Goal: Obtain resource: Obtain resource

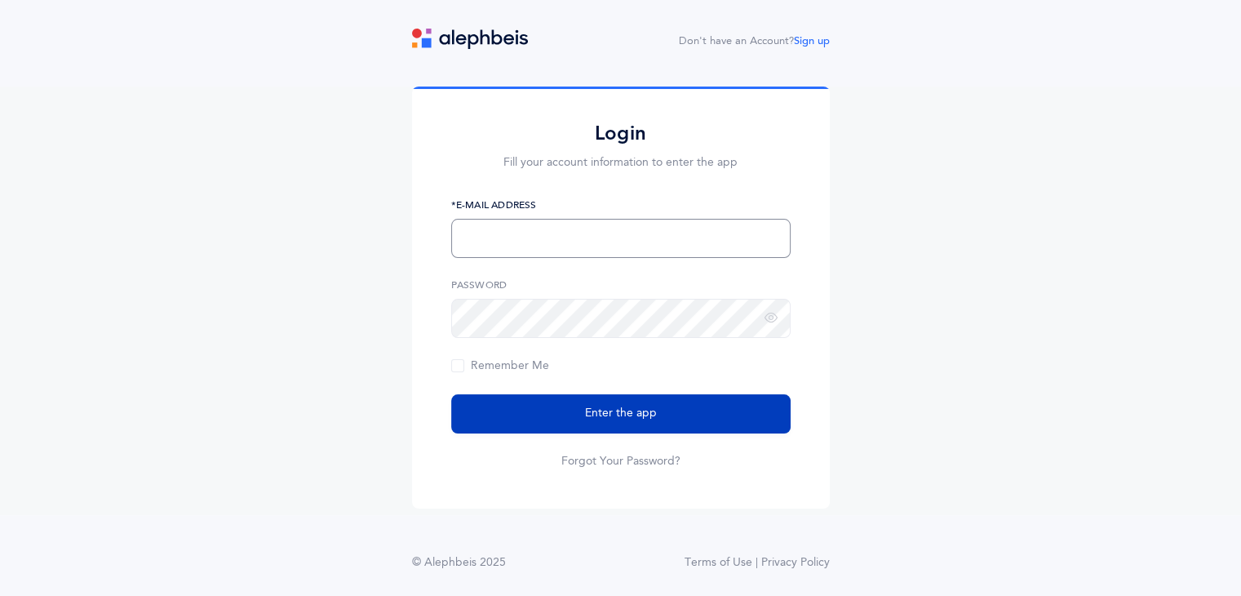
type input "drabin@lecfl.com"
click at [617, 423] on button "Enter the app" at bounding box center [620, 413] width 339 height 39
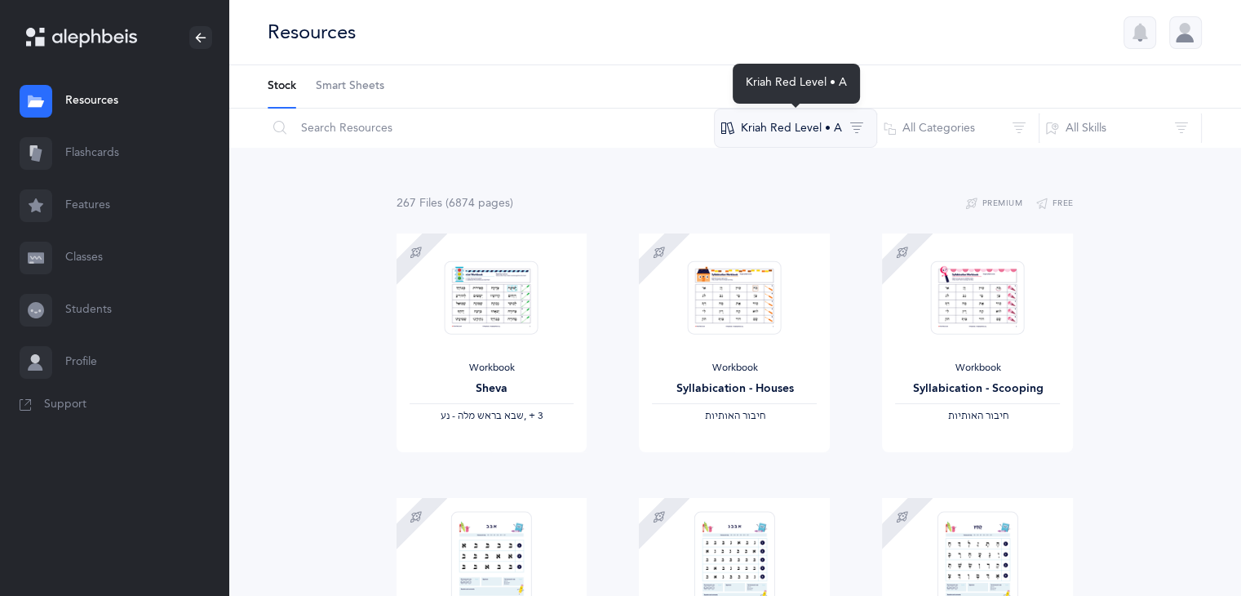
click at [787, 131] on button "Kriah Red Level • A" at bounding box center [795, 128] width 163 height 39
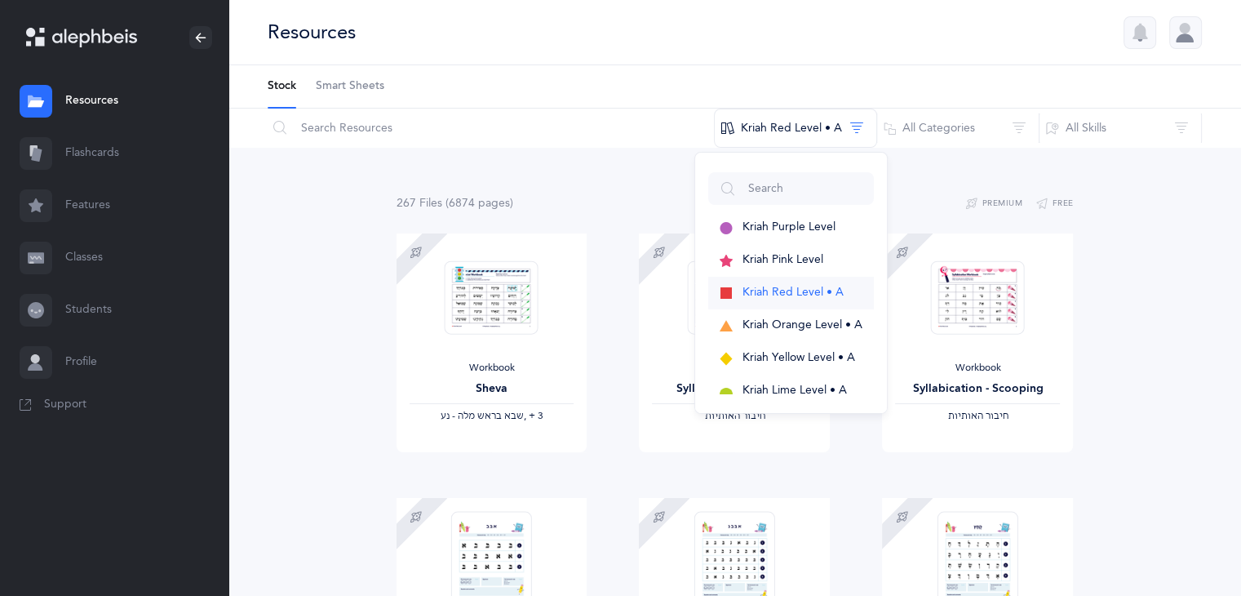
click at [778, 286] on span "Kriah Red Level • A" at bounding box center [792, 292] width 101 height 13
click at [804, 290] on span "Kriah Red Level • A" at bounding box center [792, 292] width 101 height 13
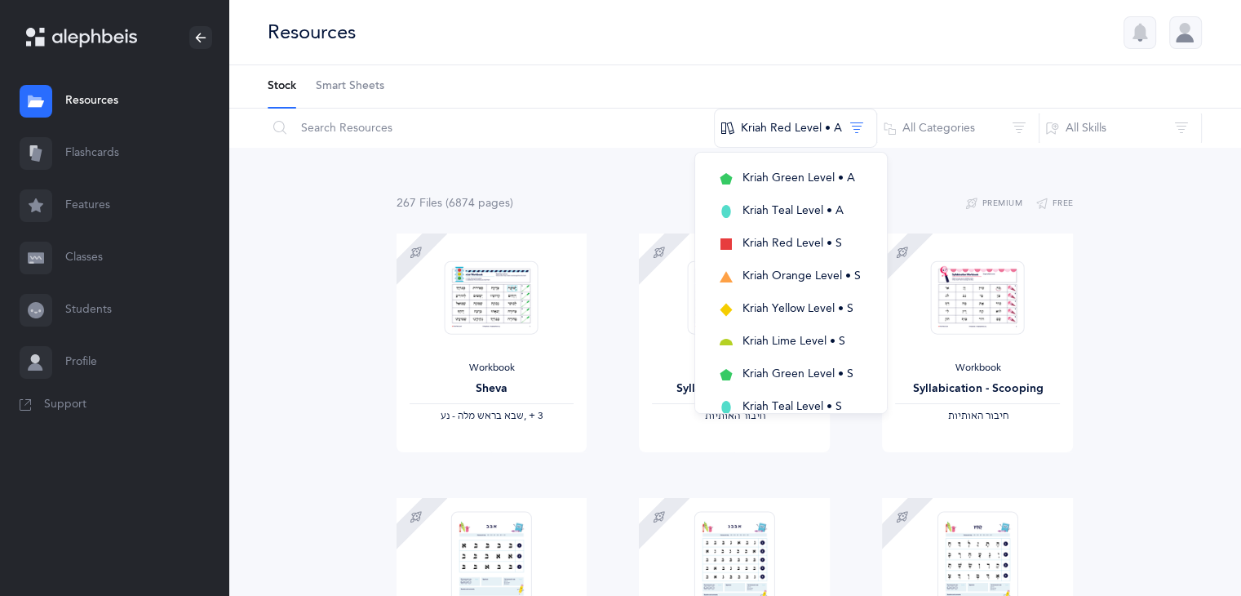
drag, startPoint x: 312, startPoint y: 229, endPoint x: 419, endPoint y: 229, distance: 107.7
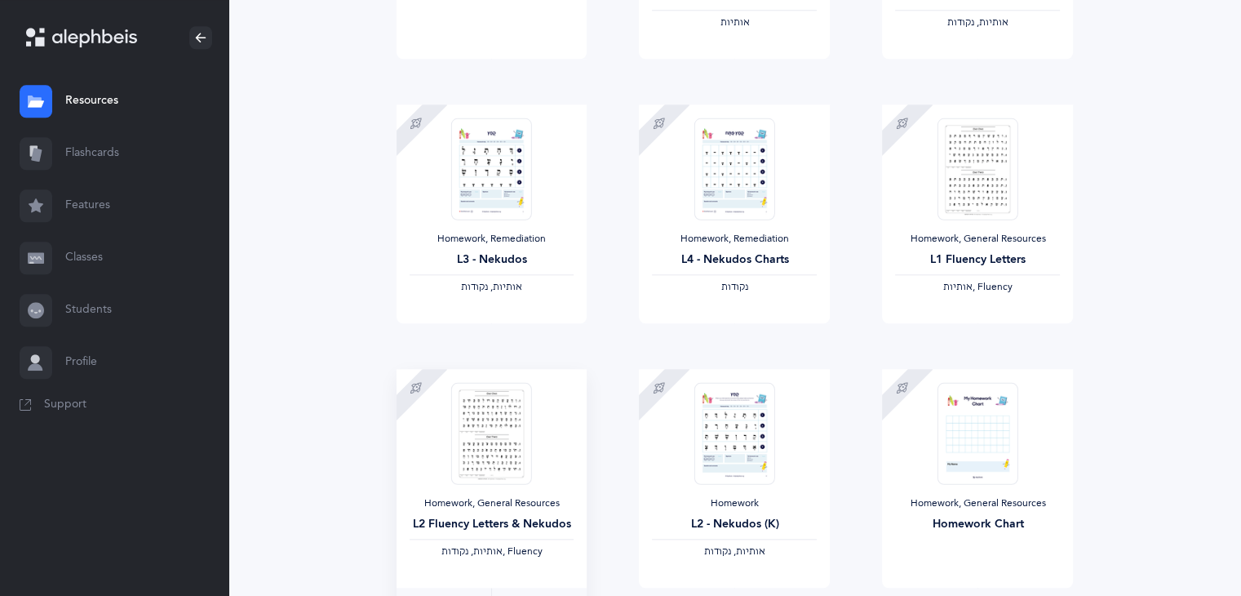
scroll to position [1713, 0]
click at [989, 182] on img at bounding box center [977, 170] width 80 height 102
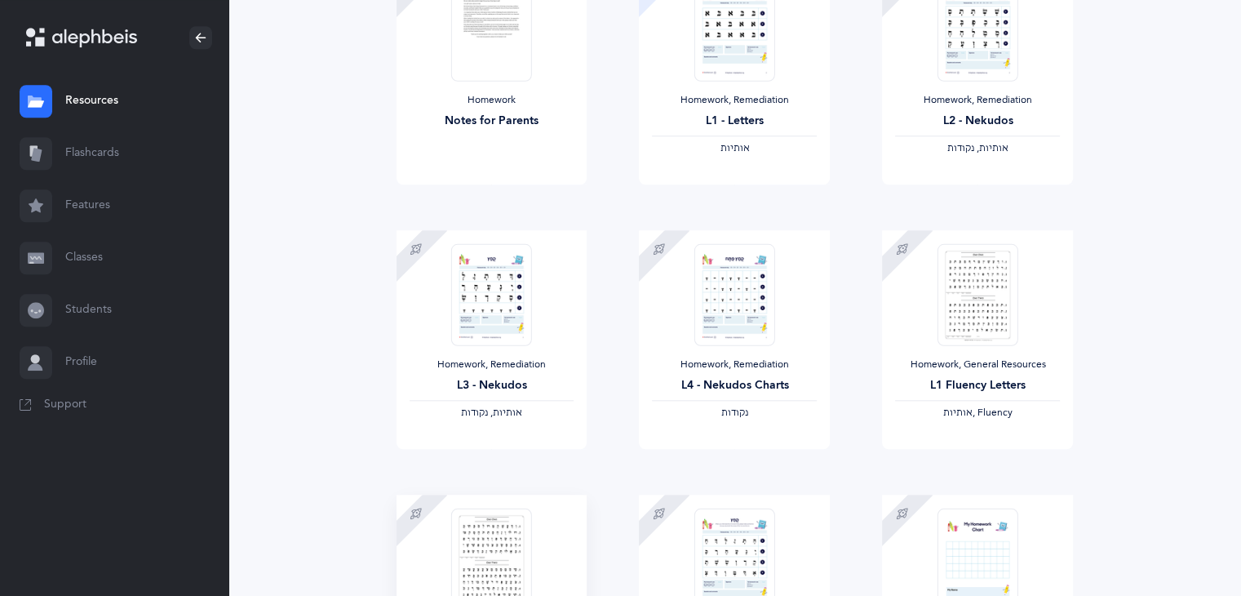
scroll to position [1550, 0]
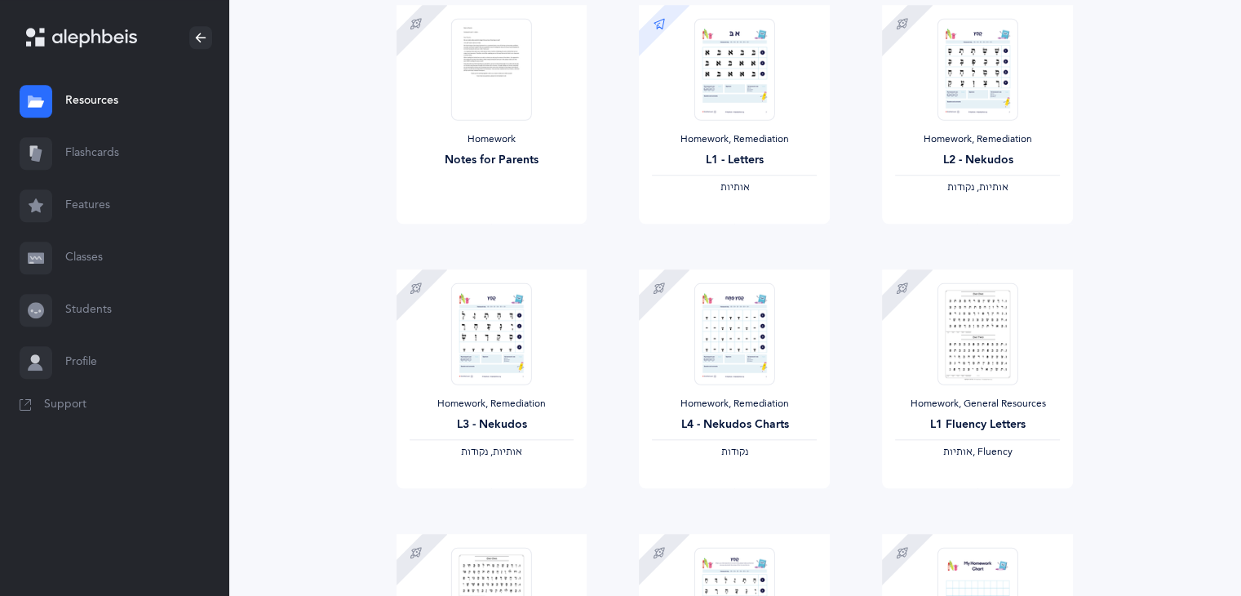
click at [97, 84] on link "Resources" at bounding box center [114, 101] width 228 height 52
click at [105, 99] on link "Resources" at bounding box center [114, 101] width 228 height 52
click at [114, 151] on link "Flashcards" at bounding box center [114, 153] width 228 height 52
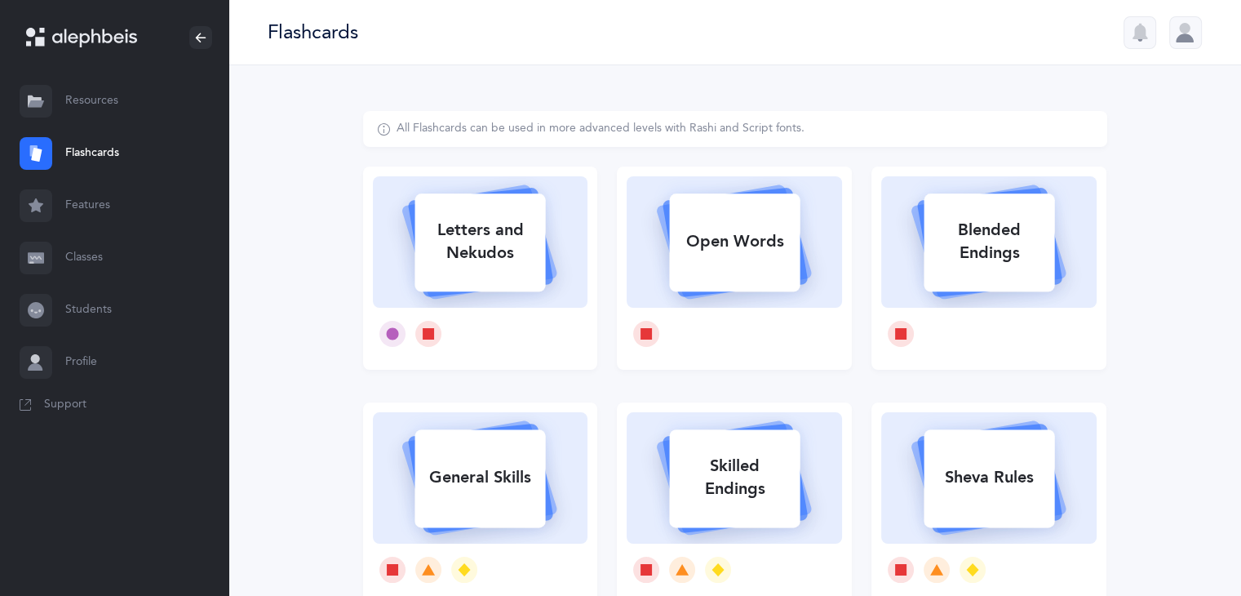
click at [98, 100] on link "Resources" at bounding box center [114, 101] width 228 height 52
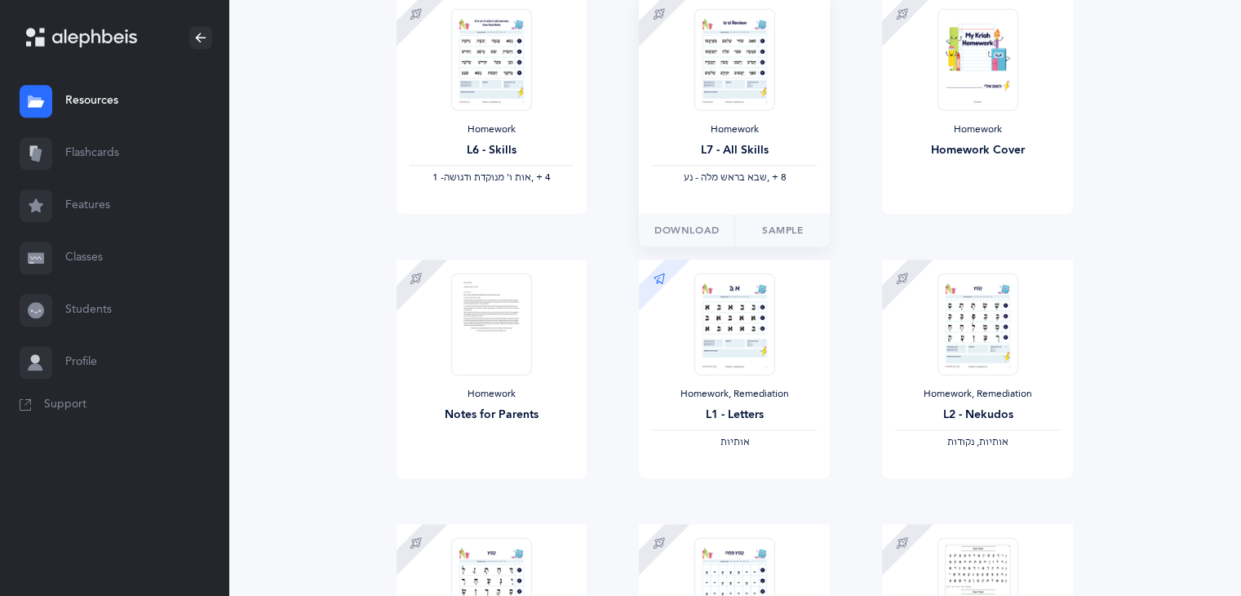
scroll to position [1305, 0]
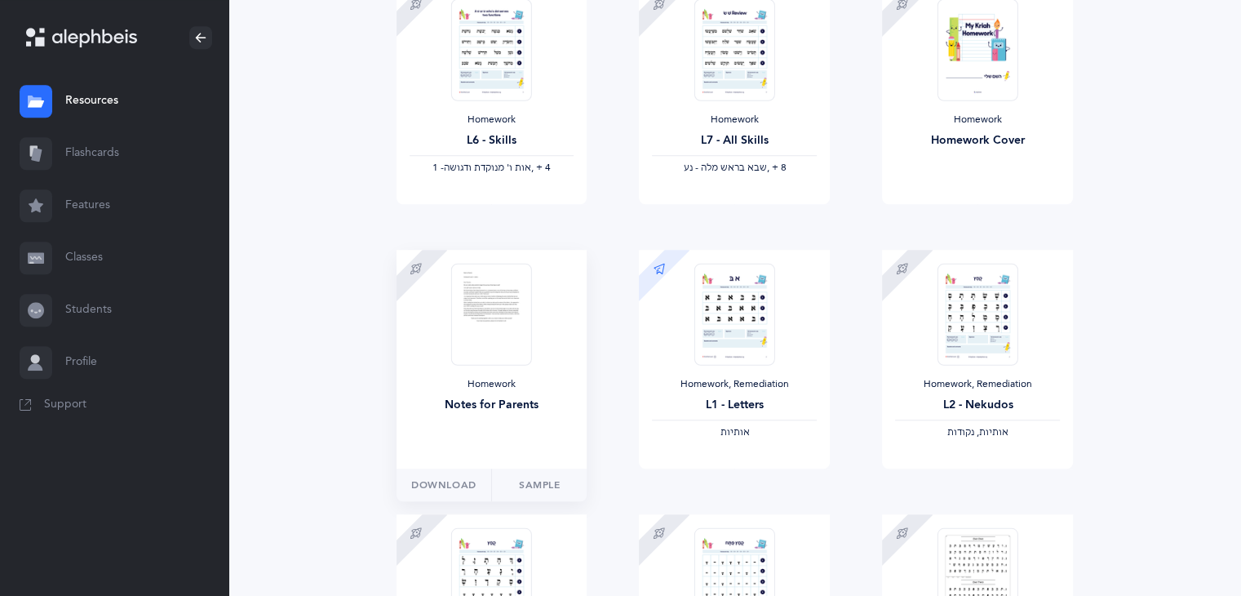
click at [528, 319] on img at bounding box center [491, 314] width 80 height 102
click at [524, 321] on img at bounding box center [491, 314] width 80 height 102
click at [554, 397] on div "Notes for Parents" at bounding box center [492, 405] width 165 height 17
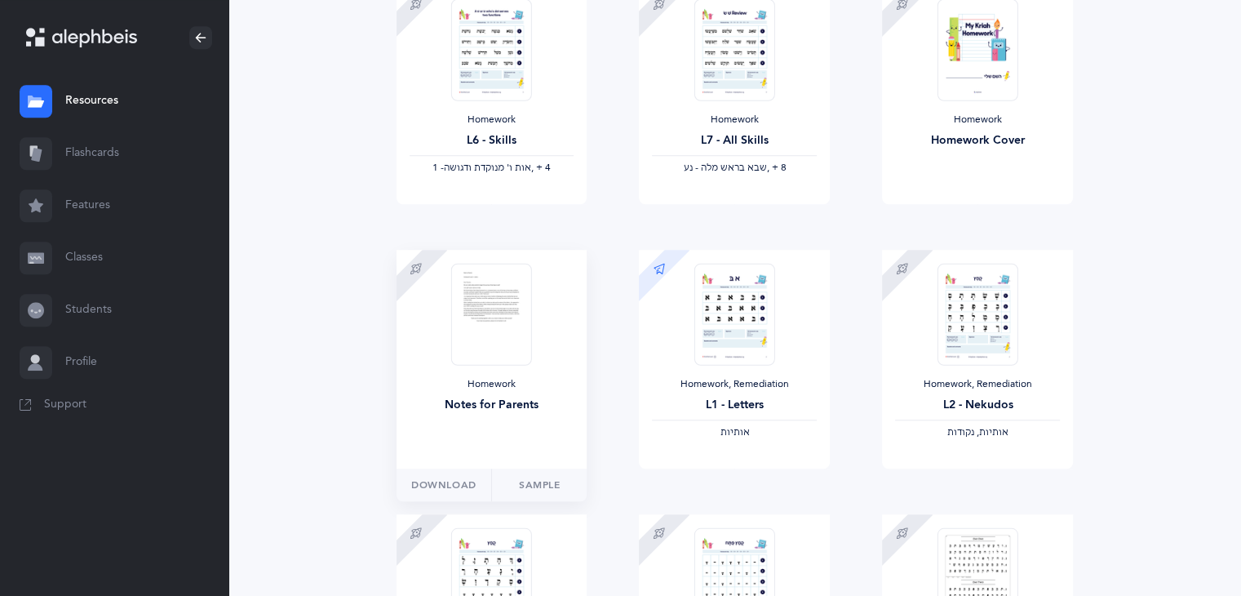
click at [485, 295] on img at bounding box center [491, 314] width 80 height 102
click at [548, 477] on link "Sample" at bounding box center [539, 484] width 96 height 33
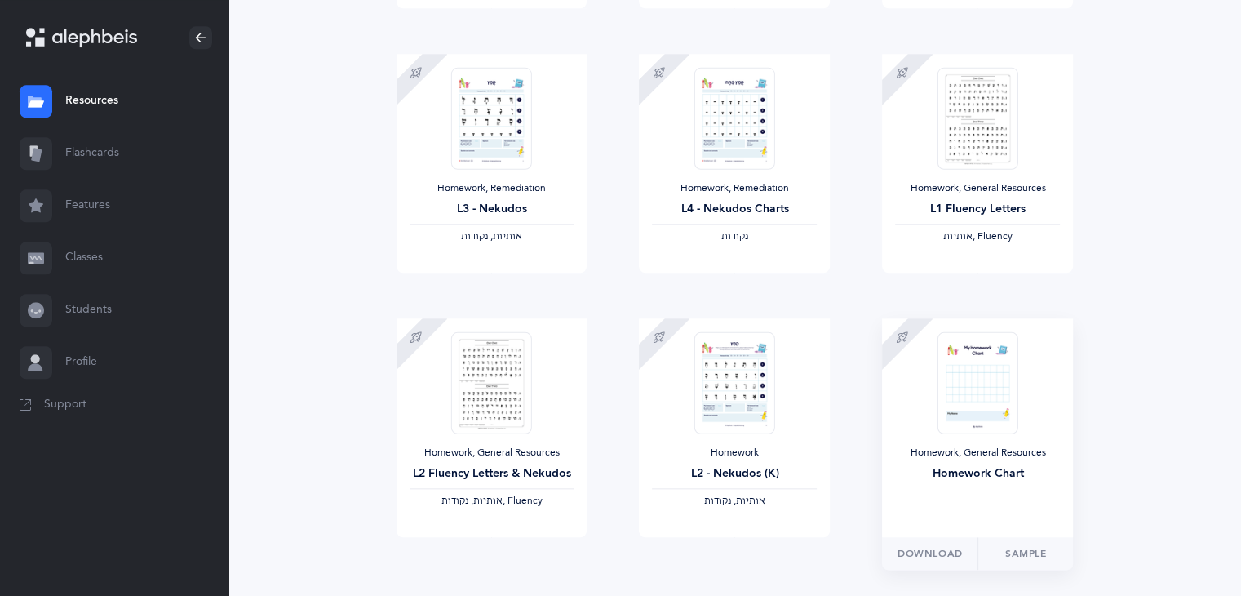
scroll to position [1795, 0]
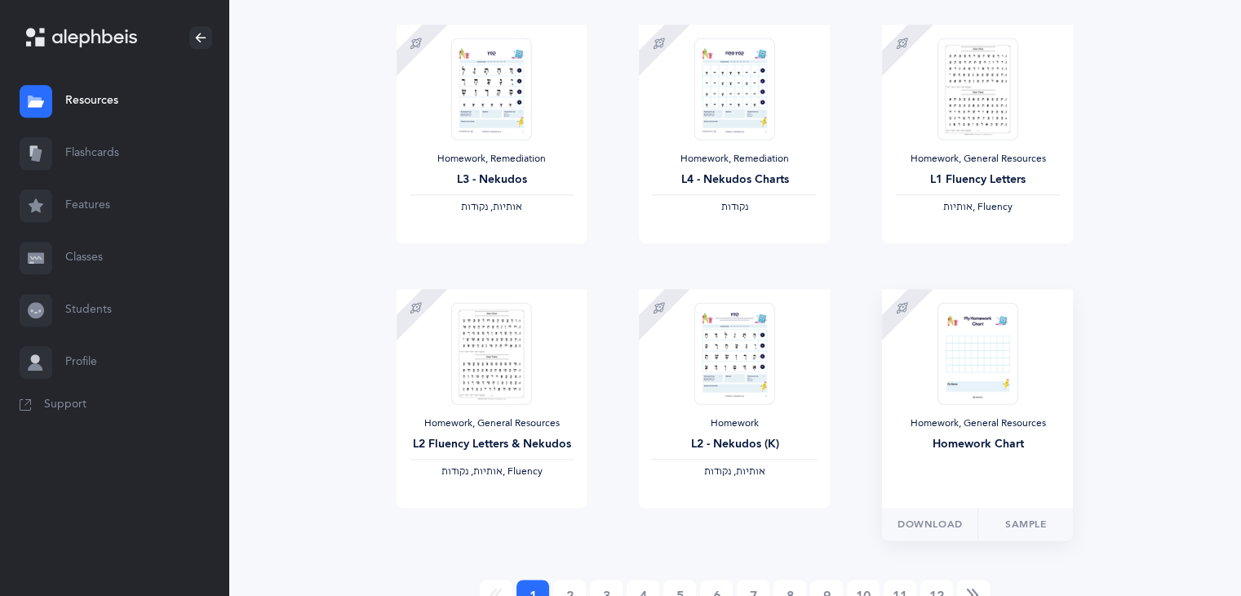
click at [963, 451] on div "Homework Chart" at bounding box center [977, 444] width 165 height 17
click at [1031, 516] on link "Sample" at bounding box center [1025, 523] width 96 height 33
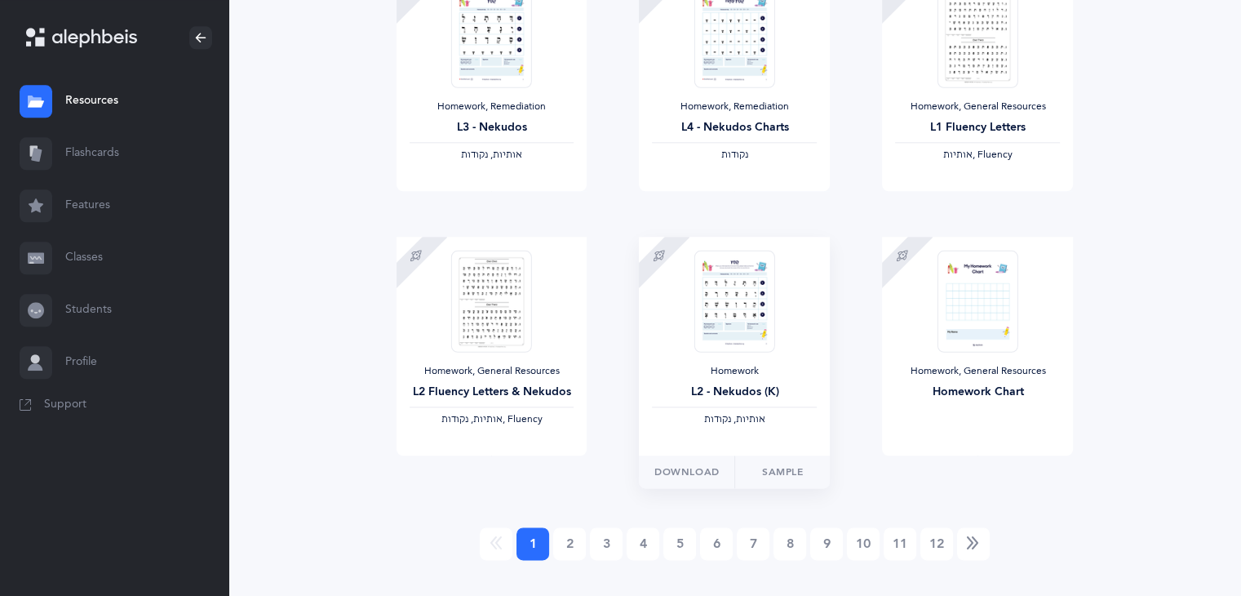
scroll to position [1876, 0]
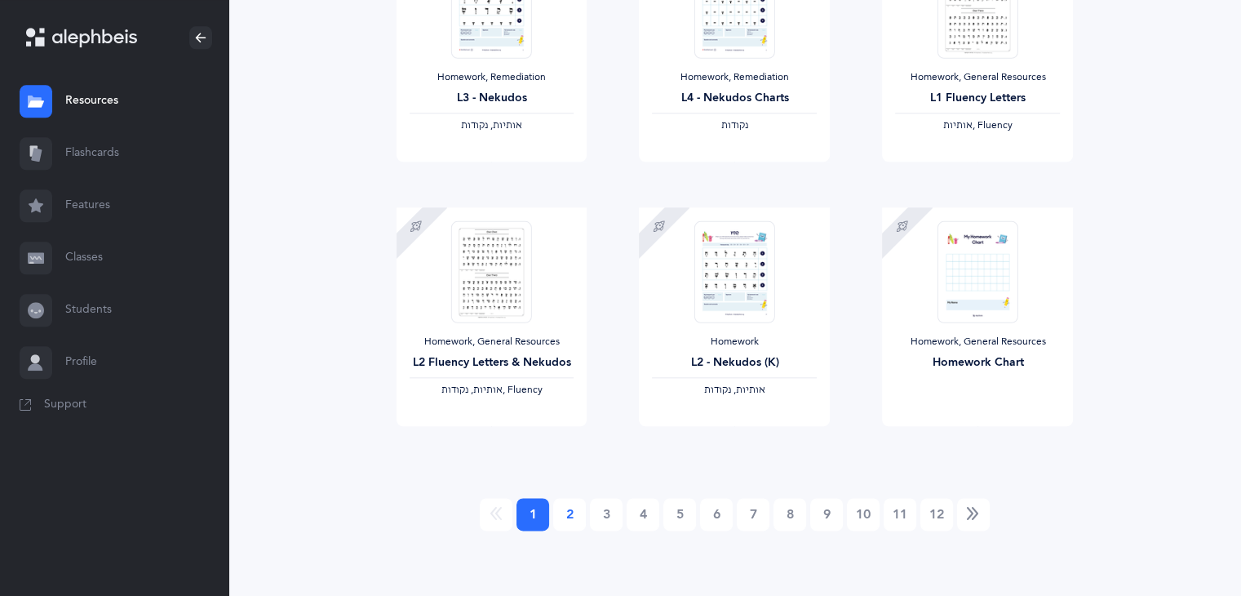
click at [567, 515] on link "2" at bounding box center [569, 514] width 33 height 33
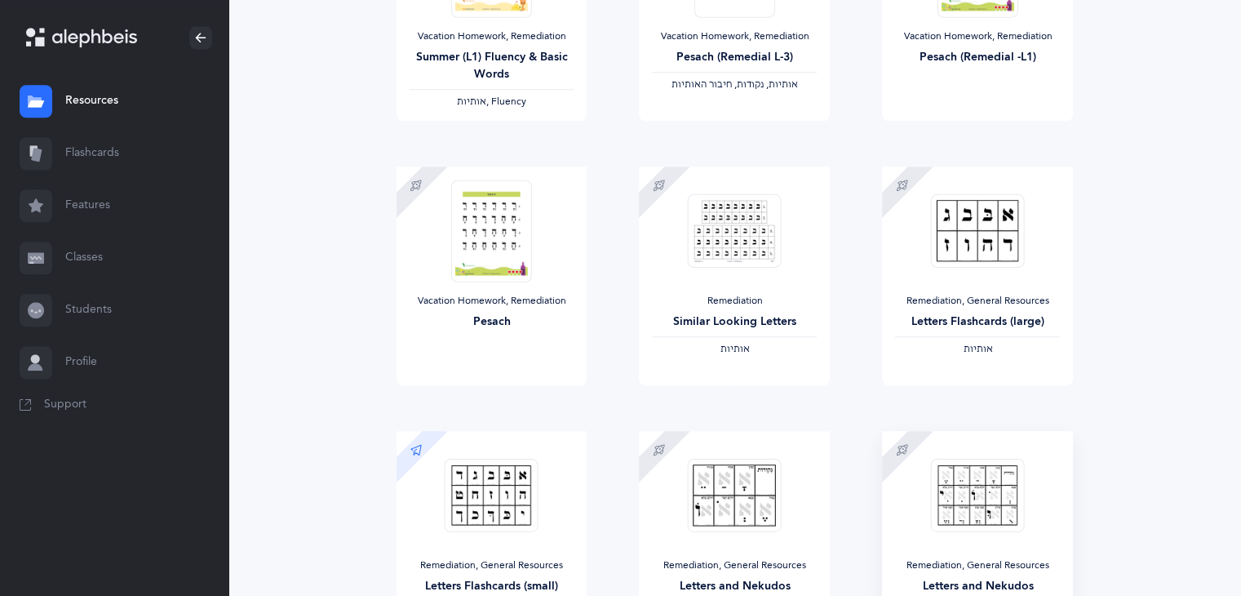
scroll to position [1387, 0]
click at [747, 308] on div "Remediation" at bounding box center [734, 302] width 165 height 13
click at [800, 405] on link "Sample" at bounding box center [782, 403] width 96 height 33
